Goal: Information Seeking & Learning: Learn about a topic

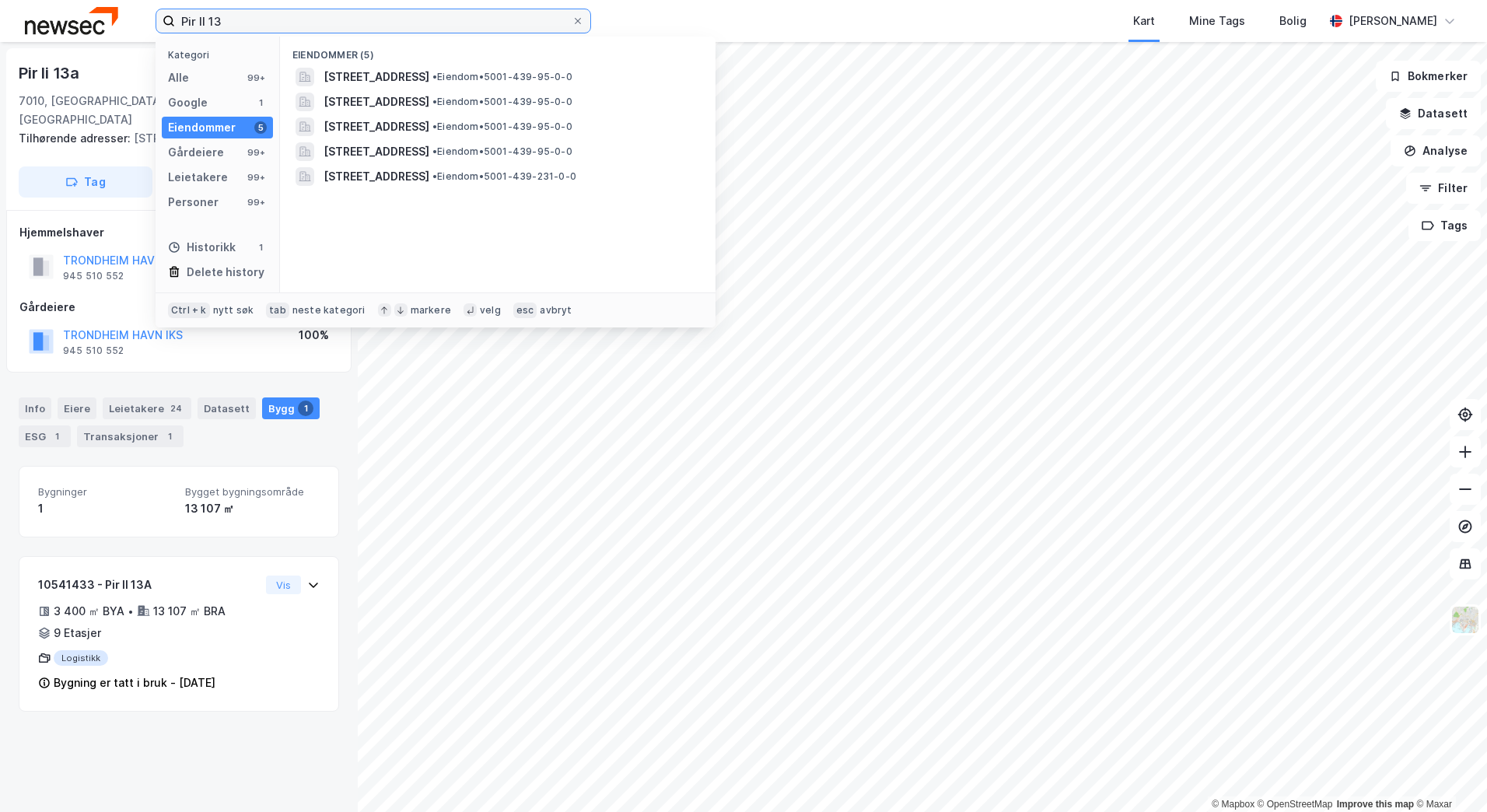
click at [227, 28] on input "Pir II 13" at bounding box center [373, 21] width 397 height 23
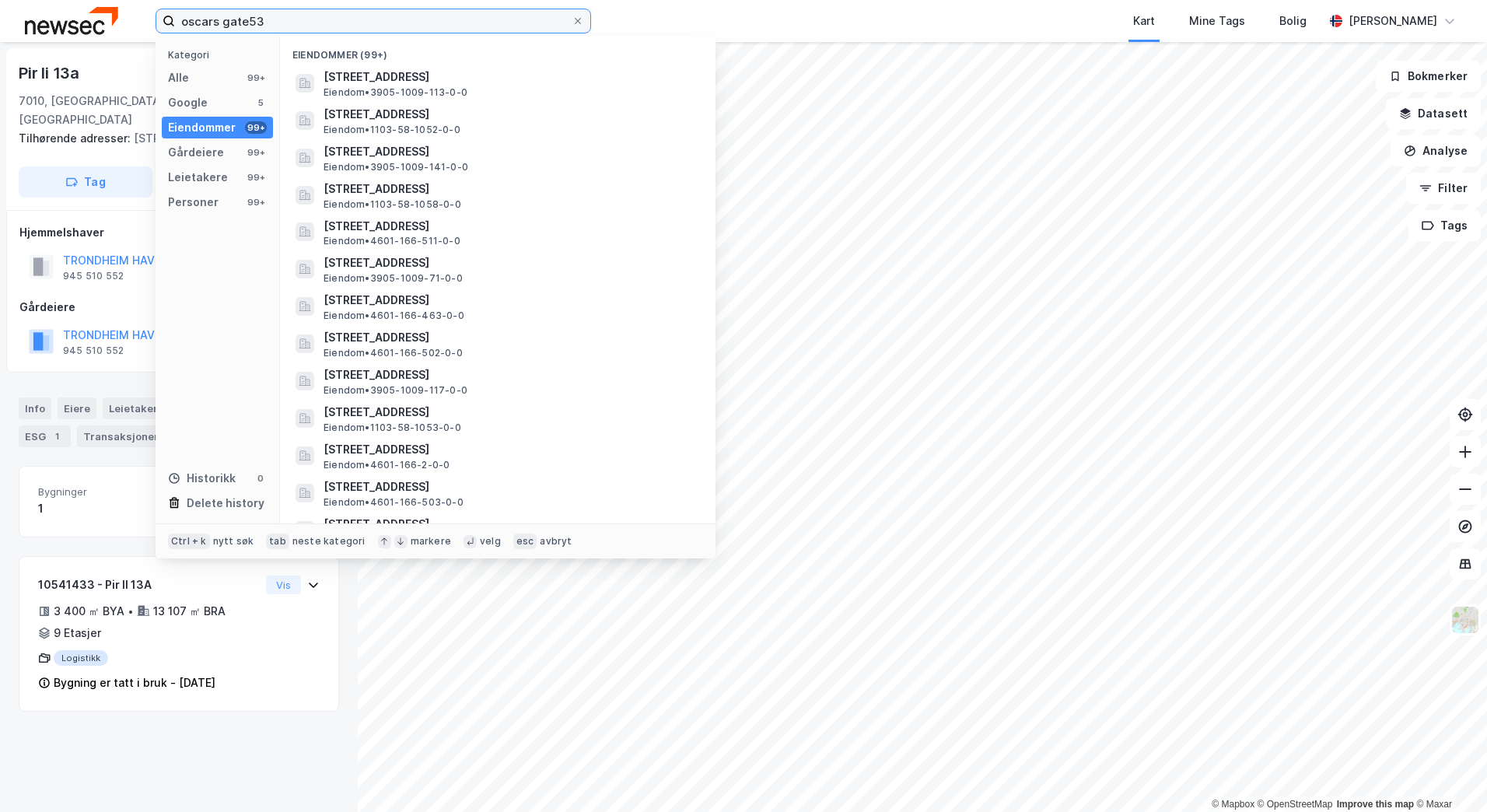
click at [249, 22] on input "oscars gate53" at bounding box center [373, 21] width 397 height 23
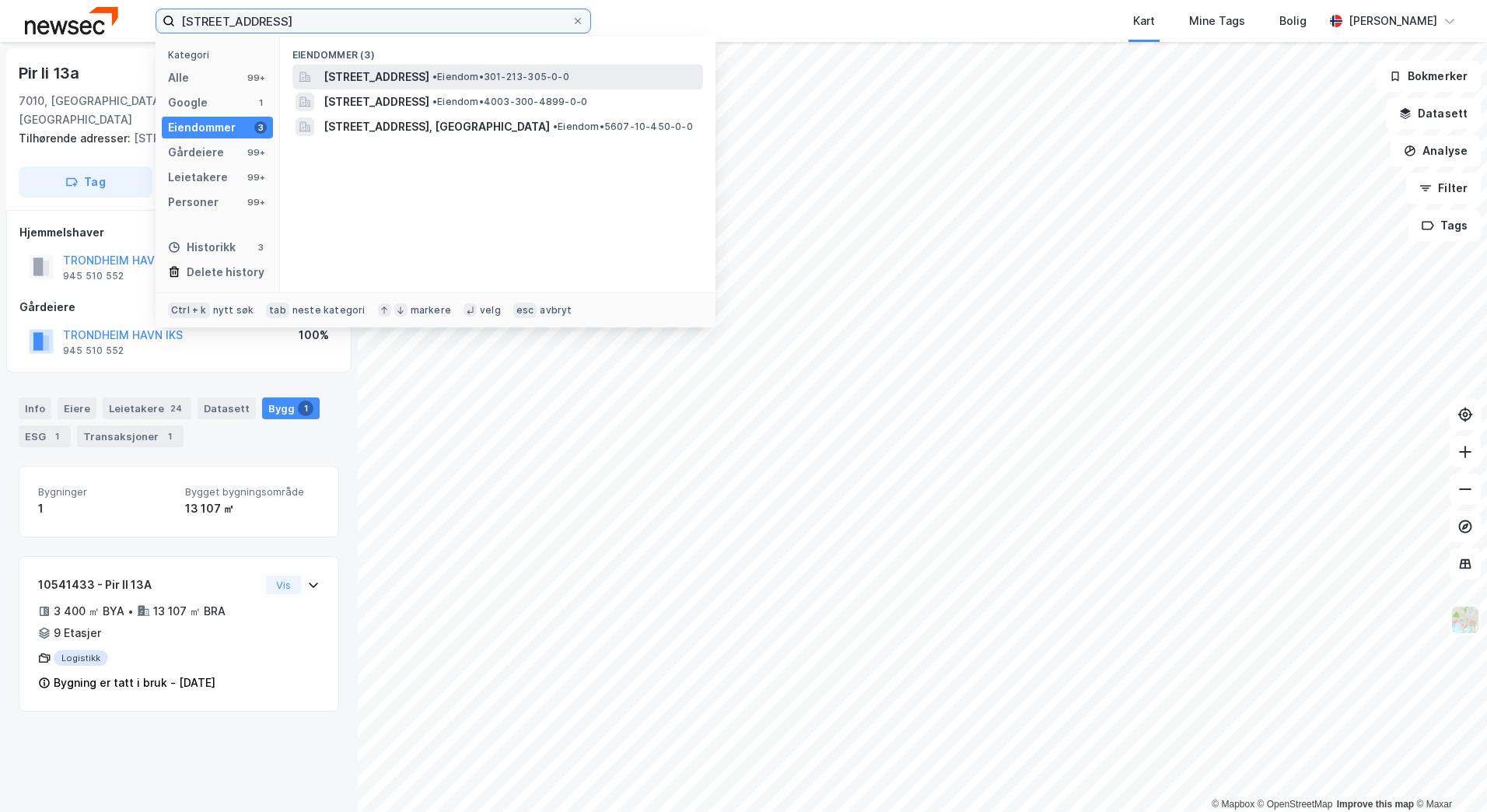
type input "[STREET_ADDRESS]"
click at [402, 73] on span "[STREET_ADDRESS]" at bounding box center [377, 77] width 105 height 19
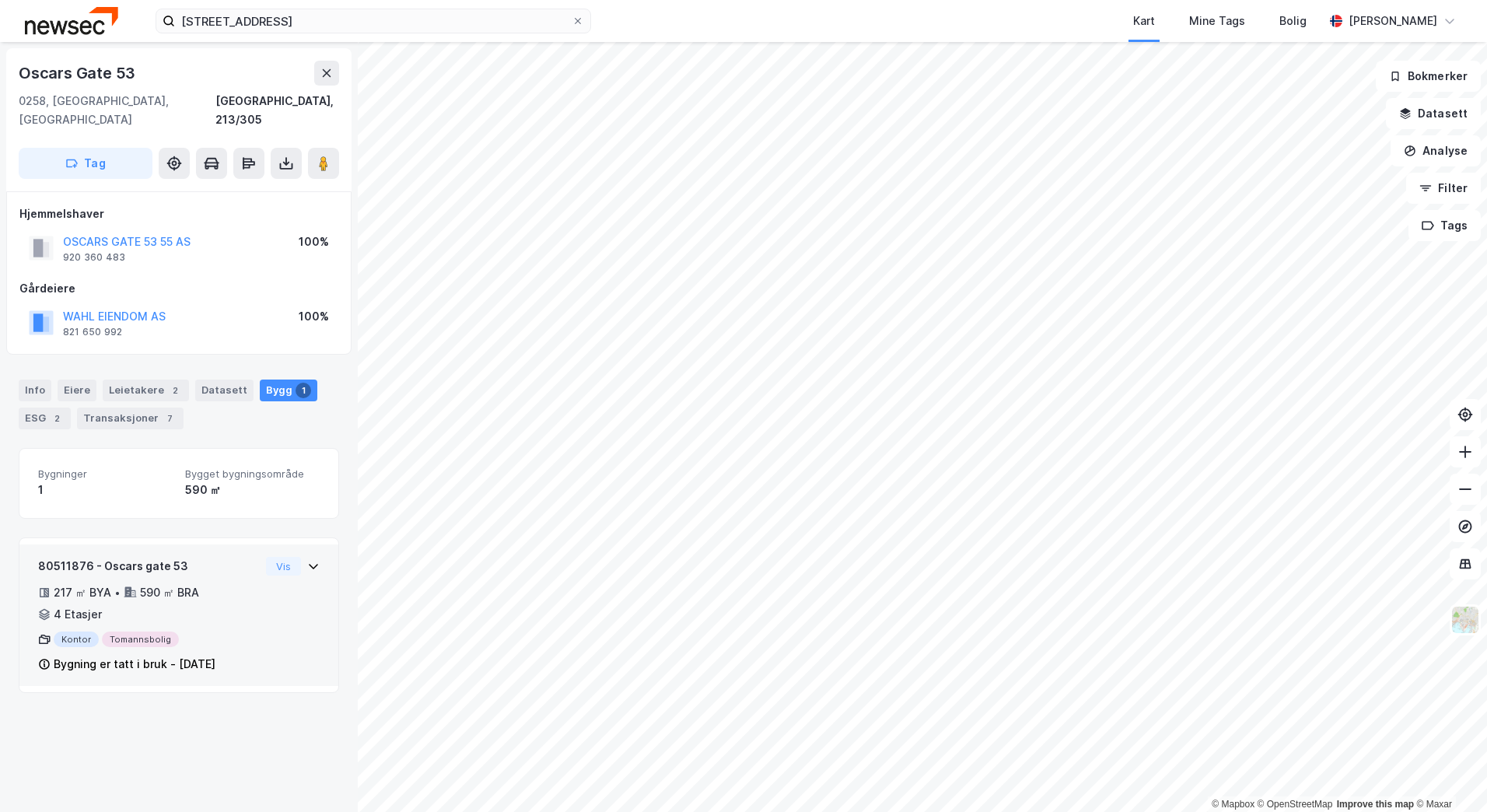
click at [249, 576] on div "80511876 - Oscars gate 53 217 ㎡ BYA • 590 ㎡ BRA • 4 Etasjer Kontor Tomannsbolig…" at bounding box center [179, 621] width 282 height 129
